Goal: Communication & Community: Answer question/provide support

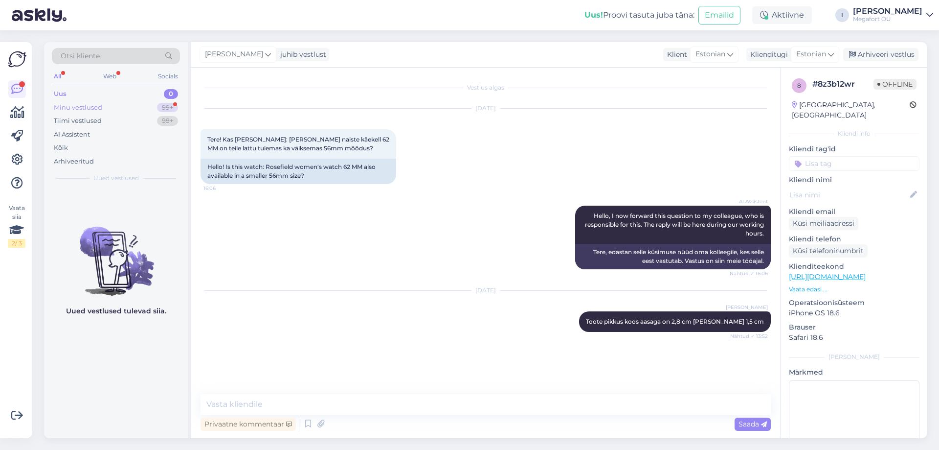
click at [104, 105] on div "Minu vestlused 99+" at bounding box center [116, 108] width 128 height 14
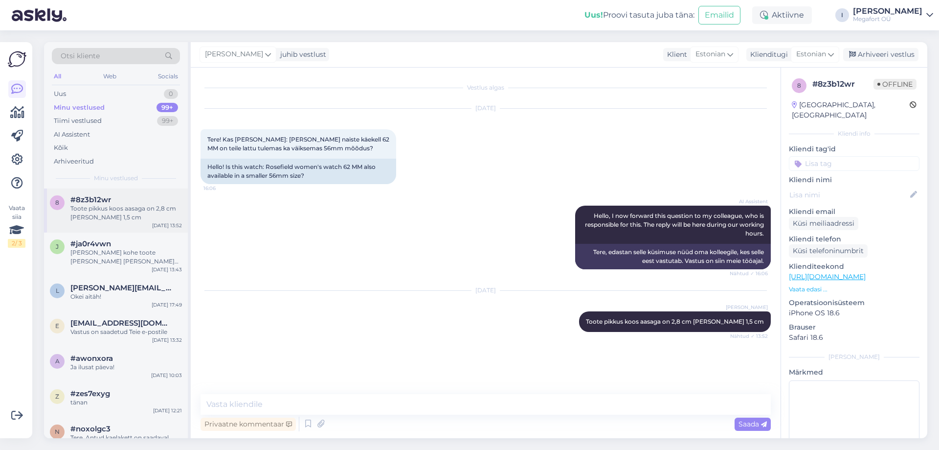
click at [115, 214] on div "Toote pikkus koos aasaga on 2,8 cm [PERSON_NAME] 1,5 cm" at bounding box center [126, 213] width 112 height 18
click at [123, 263] on div "[PERSON_NAME] kohe toote [PERSON_NAME] [PERSON_NAME] Teile teada" at bounding box center [126, 257] width 112 height 18
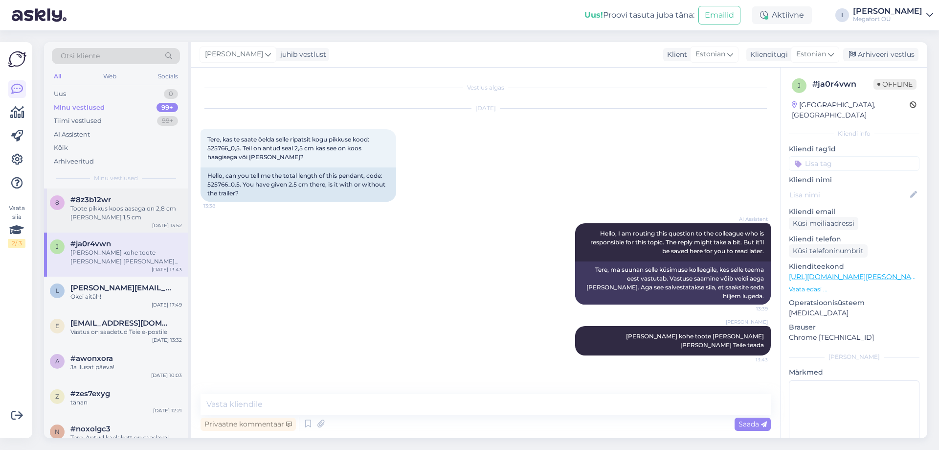
click at [105, 214] on div "Toote pikkus koos aasaga on 2,8 cm [PERSON_NAME] 1,5 cm" at bounding box center [126, 213] width 112 height 18
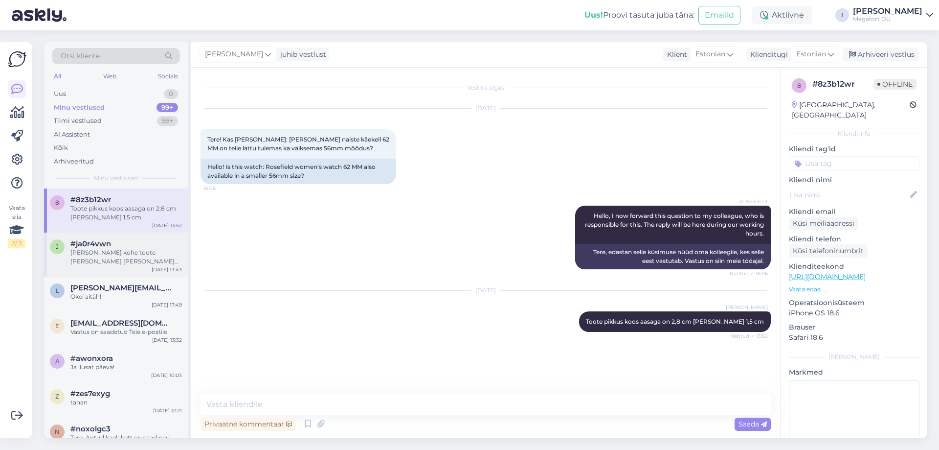
click at [105, 260] on div "[PERSON_NAME] kohe toote [PERSON_NAME] [PERSON_NAME] Teile teada" at bounding box center [126, 257] width 112 height 18
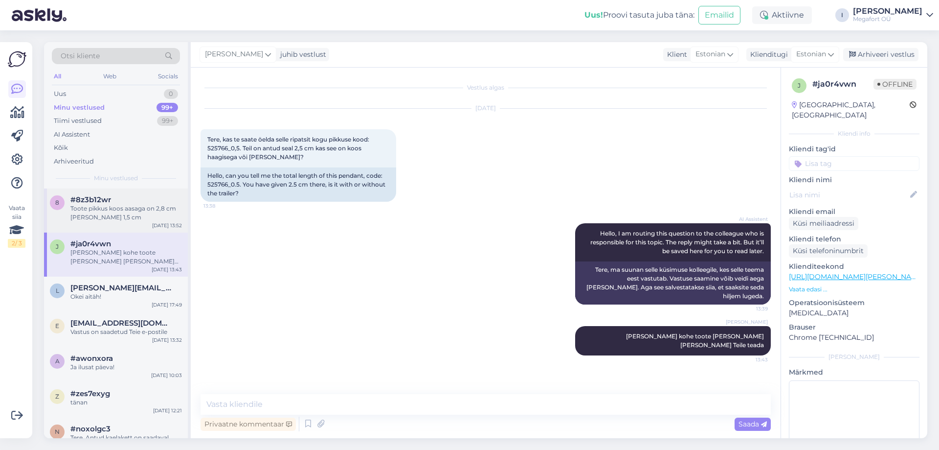
click at [88, 217] on div "Toote pikkus koos aasaga on 2,8 cm [PERSON_NAME] 1,5 cm" at bounding box center [126, 213] width 112 height 18
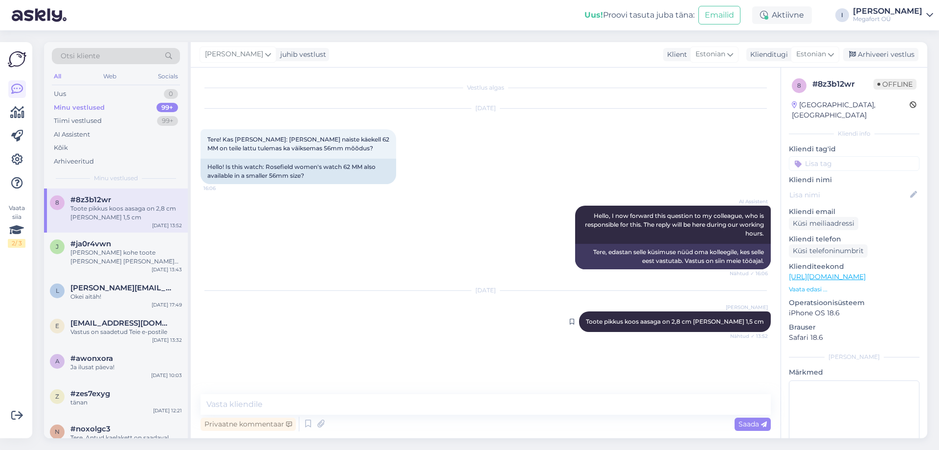
click at [717, 326] on div "[PERSON_NAME] pikkus koos [PERSON_NAME] on 2,8 cm [PERSON_NAME] 1,5 cm Nähtud ✓…" at bounding box center [675, 321] width 192 height 21
drag, startPoint x: 763, startPoint y: 320, endPoint x: 615, endPoint y: 323, distance: 148.3
click at [615, 323] on span "Toote pikkus koos aasaga on 2,8 cm [PERSON_NAME] 1,5 cm" at bounding box center [675, 321] width 178 height 7
drag, startPoint x: 622, startPoint y: 323, endPoint x: 610, endPoint y: 340, distance: 20.9
click at [610, 340] on div "[DATE] [PERSON_NAME] pikkus koos [PERSON_NAME] on 2,8 cm [PERSON_NAME] 1,5 cm N…" at bounding box center [486, 311] width 571 height 63
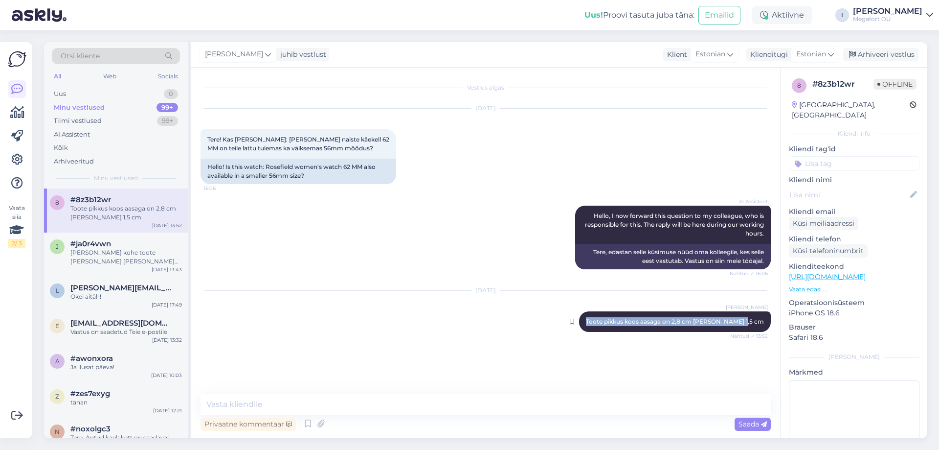
drag, startPoint x: 615, startPoint y: 320, endPoint x: 762, endPoint y: 318, distance: 147.3
click at [762, 318] on span "Toote pikkus koos aasaga on 2,8 cm [PERSON_NAME] 1,5 cm" at bounding box center [675, 321] width 178 height 7
copy span "Toote pikkus koos aasaga on 2,8 cm [PERSON_NAME] 1,5 cm"
click at [73, 254] on div "[PERSON_NAME] kohe toote [PERSON_NAME] [PERSON_NAME] Teile teada" at bounding box center [126, 257] width 112 height 18
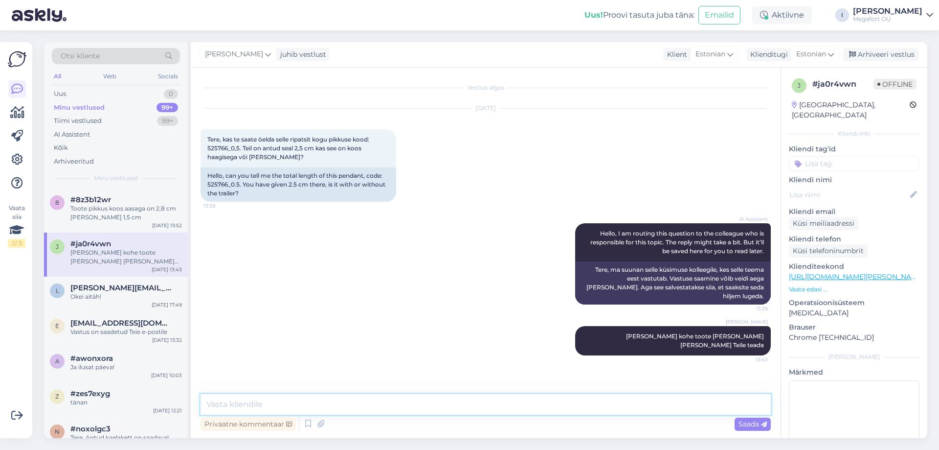
click at [350, 401] on textarea at bounding box center [486, 404] width 571 height 21
paste textarea "Toote pikkus koos aasaga on 2,8 cm [PERSON_NAME] 1,5 cm"
type textarea "Toote pikkus koos aasaga on 2,8 cm [PERSON_NAME] 1,5 cm"
click at [744, 425] on span "Saada" at bounding box center [753, 423] width 28 height 9
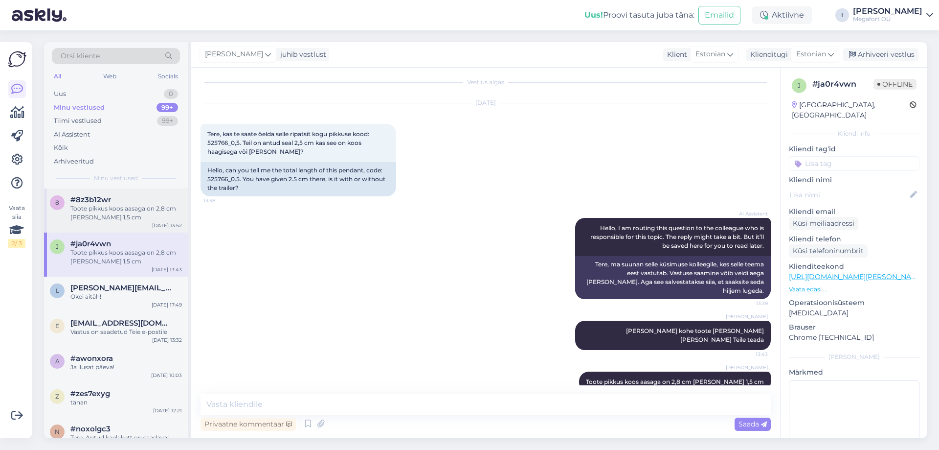
click at [78, 213] on div "Toote pikkus koos aasaga on 2,8 cm [PERSON_NAME] 1,5 cm" at bounding box center [126, 213] width 112 height 18
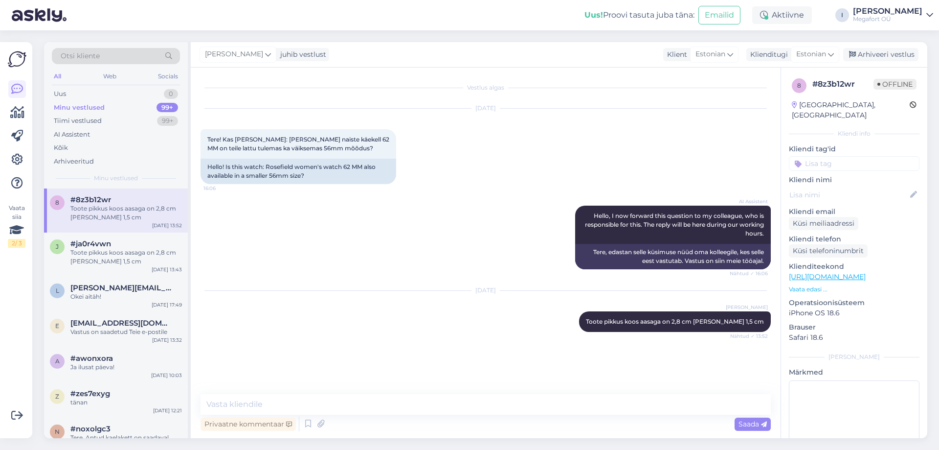
scroll to position [0, 0]
click at [392, 411] on textarea at bounding box center [486, 404] width 571 height 21
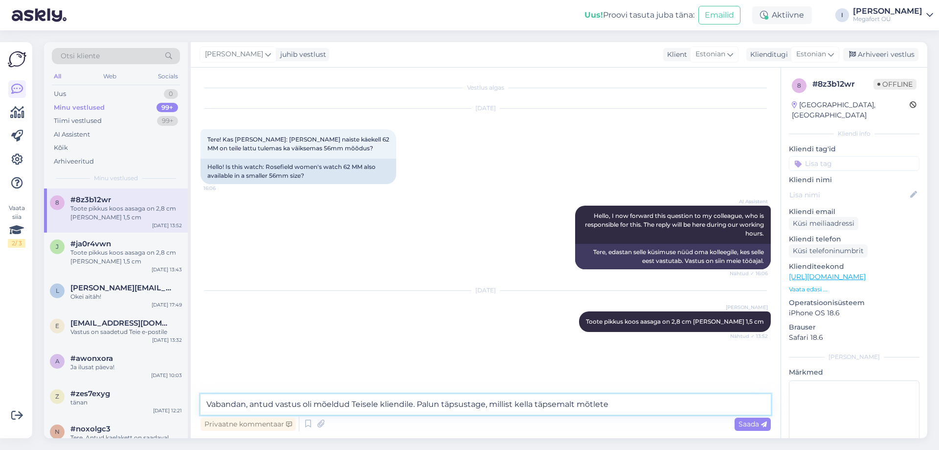
type textarea "Vabandan, antud vastus oli mõeldud Teisele kliendile. Palun täpsustage, millist…"
